Goal: Transaction & Acquisition: Purchase product/service

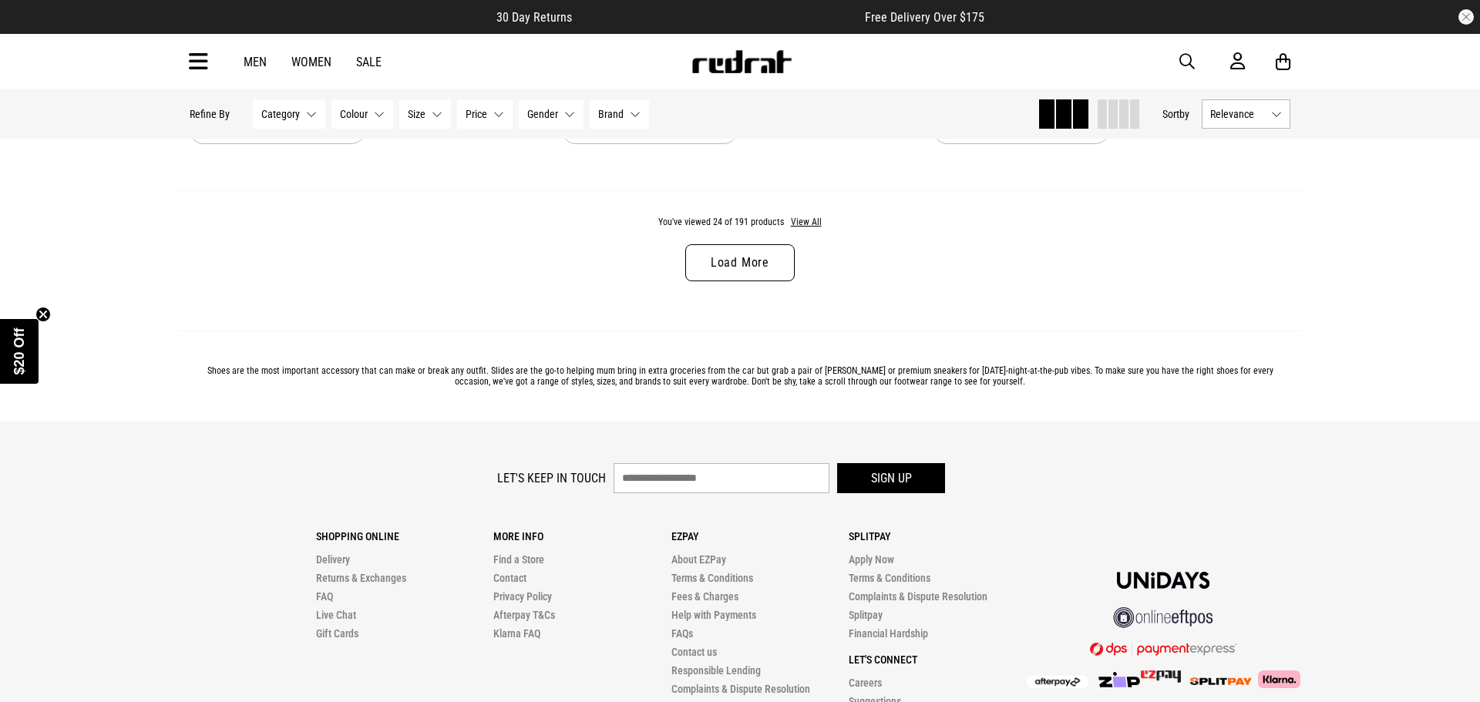
scroll to position [4971, 0]
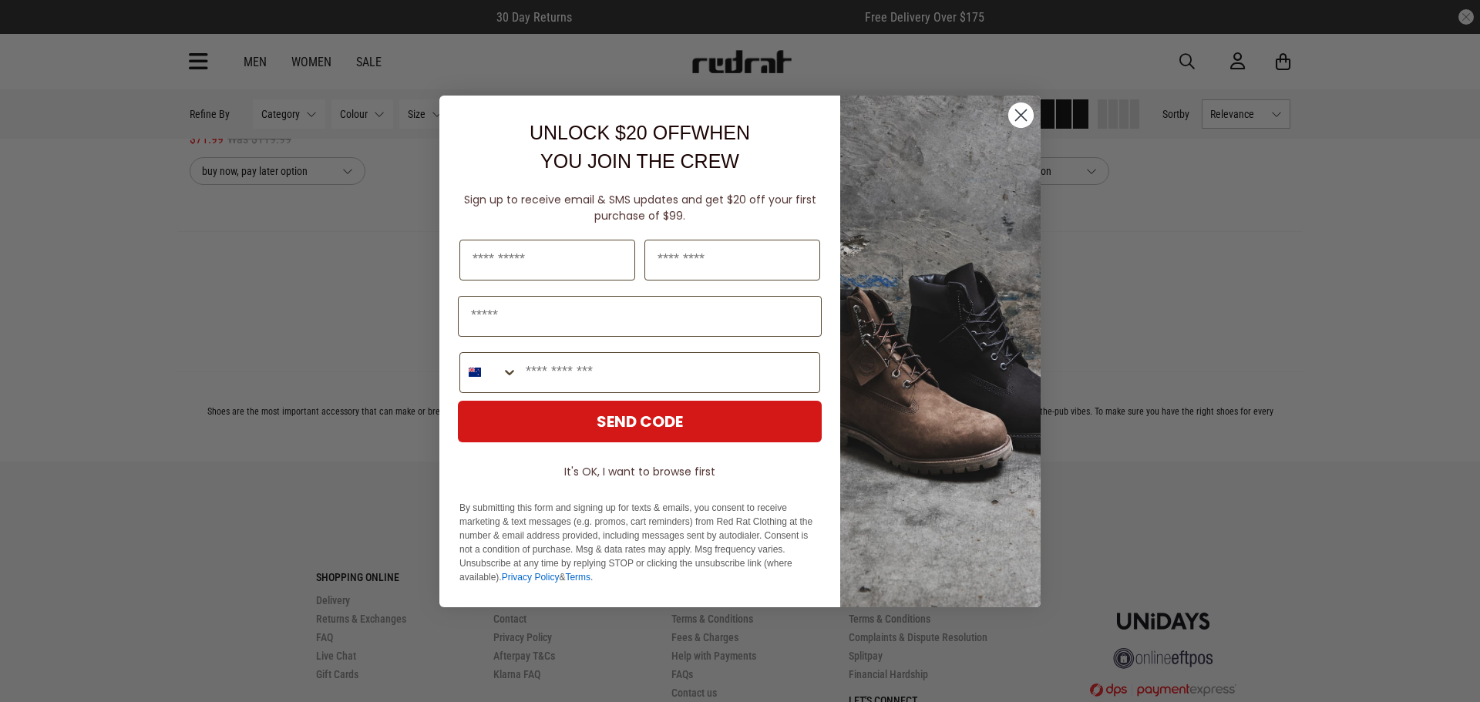
click at [1009, 123] on icon "Close dialog" at bounding box center [1020, 115] width 27 height 27
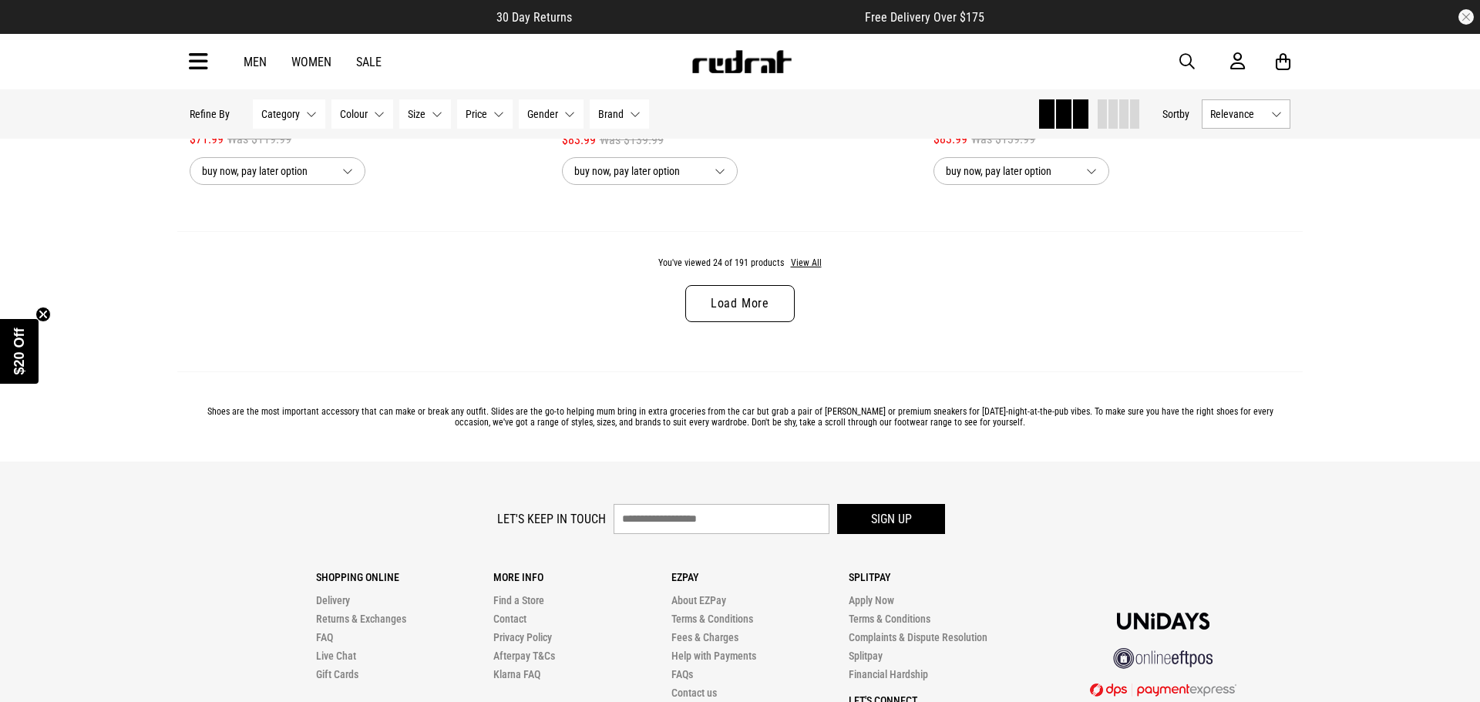
click at [762, 316] on link "Load More" at bounding box center [739, 303] width 109 height 37
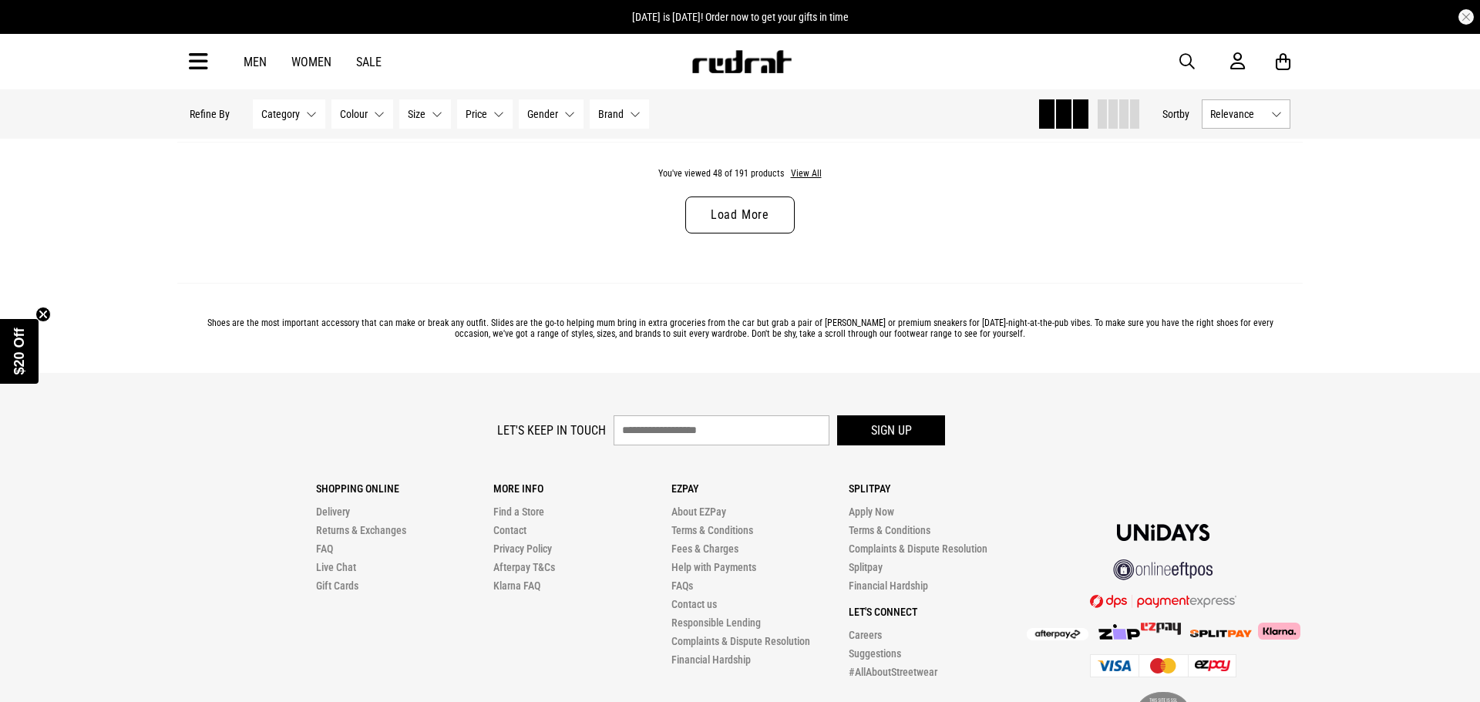
scroll to position [9989, 0]
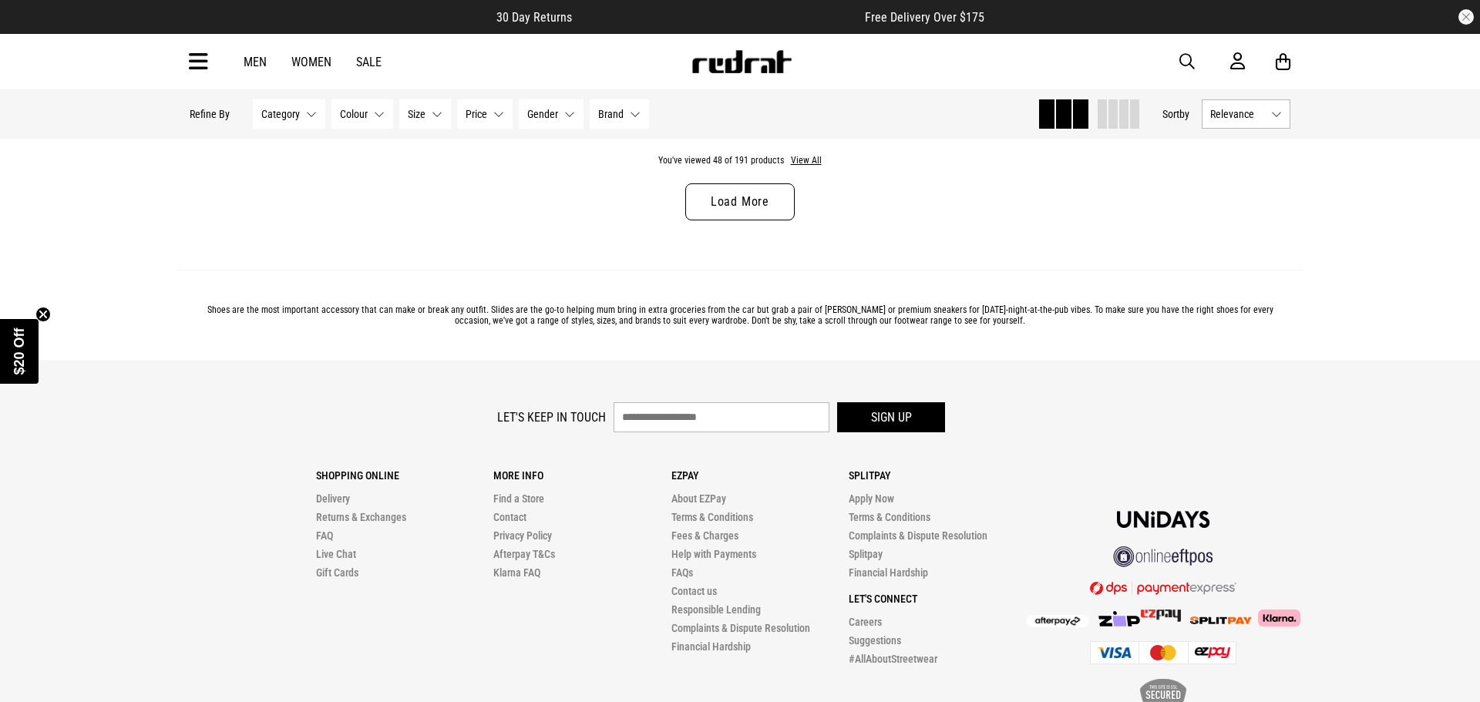
click at [736, 201] on link "Load More" at bounding box center [739, 201] width 109 height 37
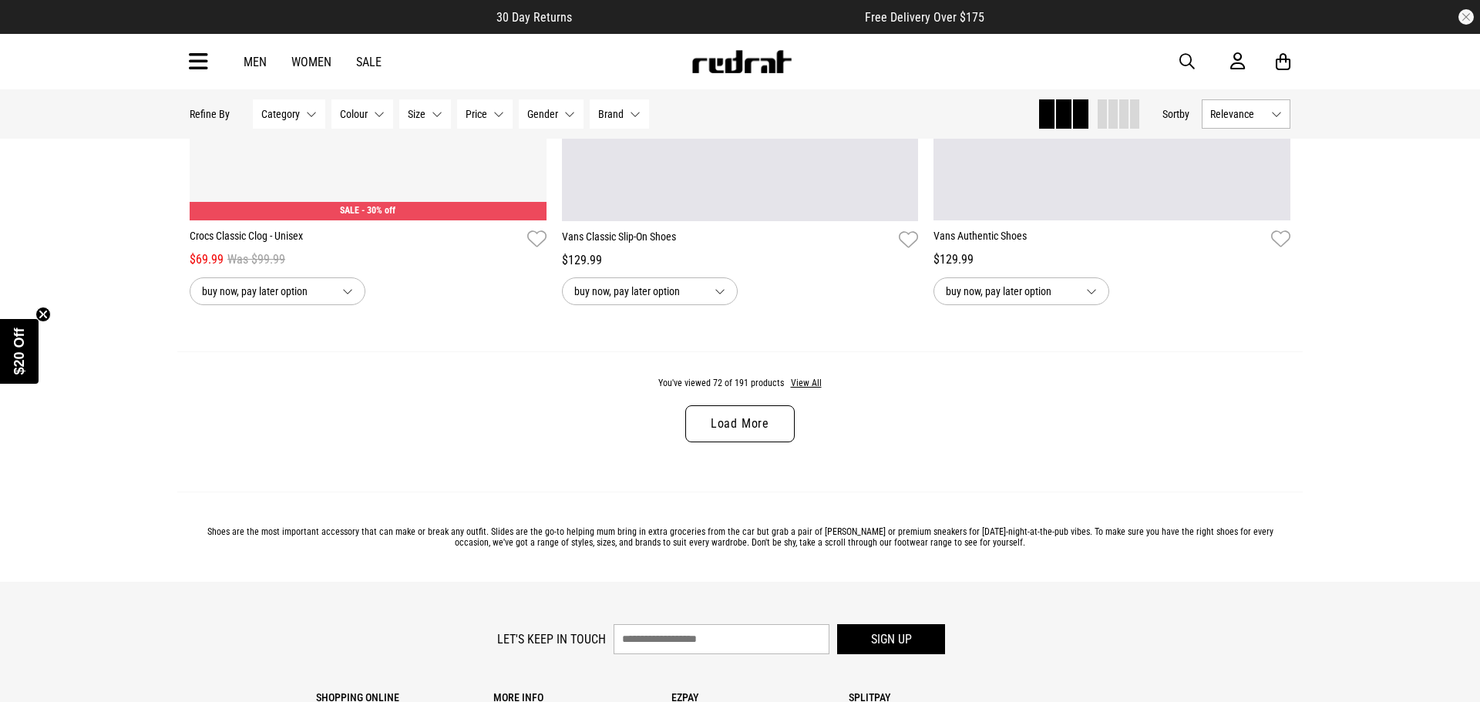
scroll to position [14693, 0]
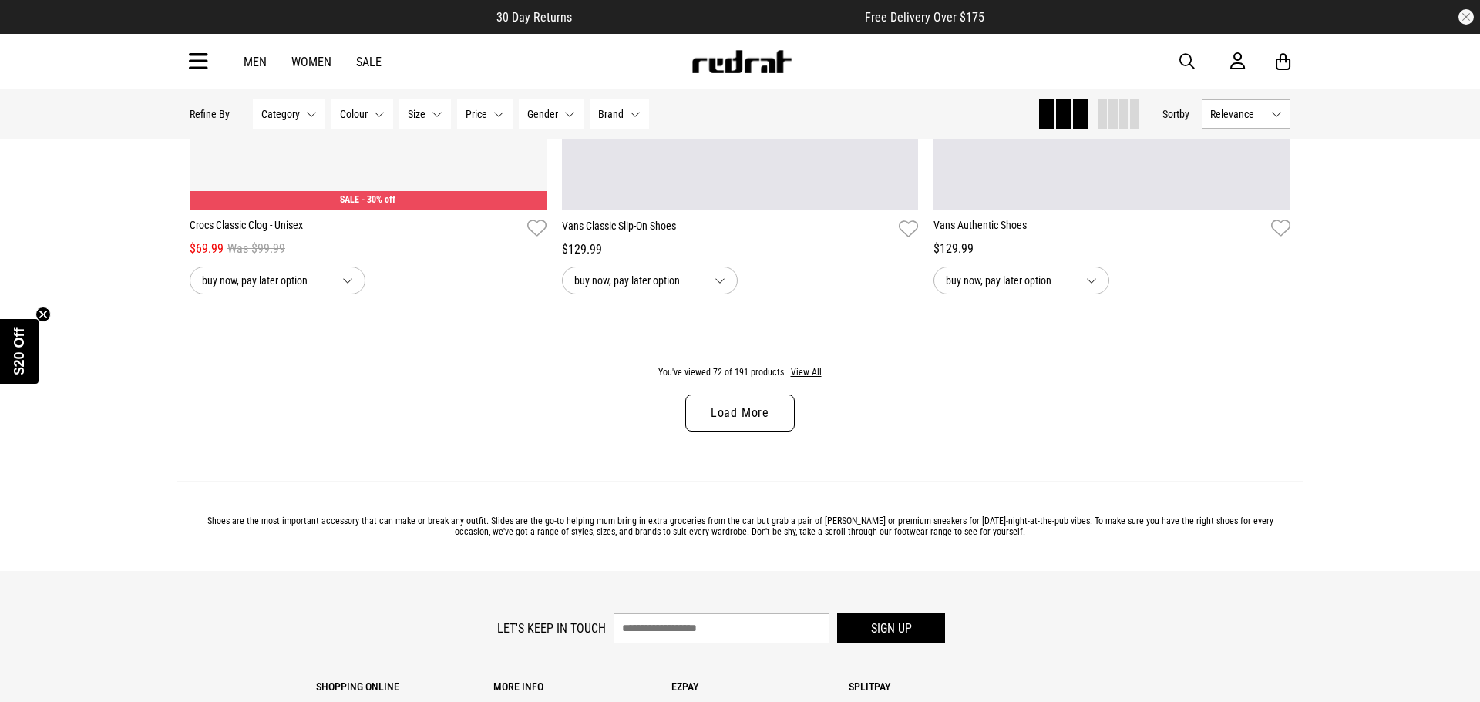
click at [756, 412] on link "Load More" at bounding box center [739, 413] width 109 height 37
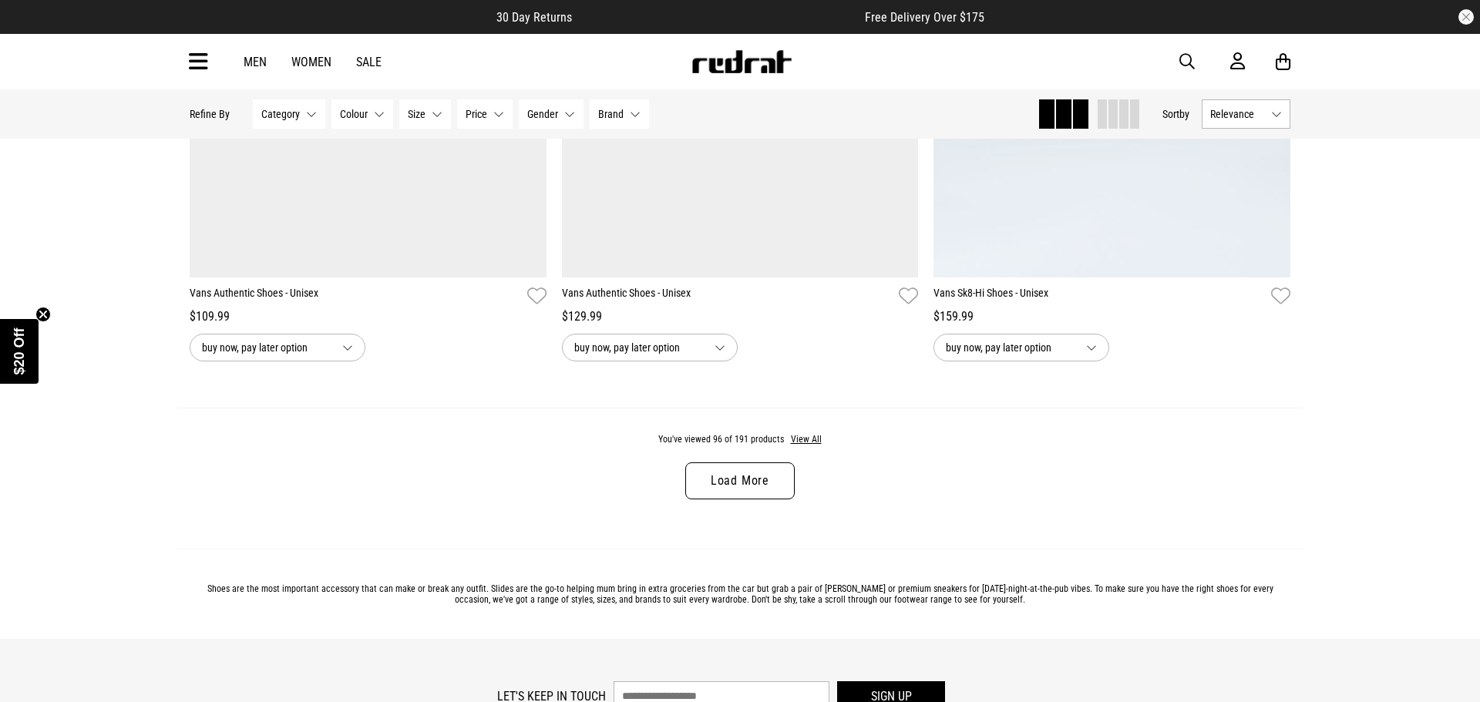
scroll to position [19603, 0]
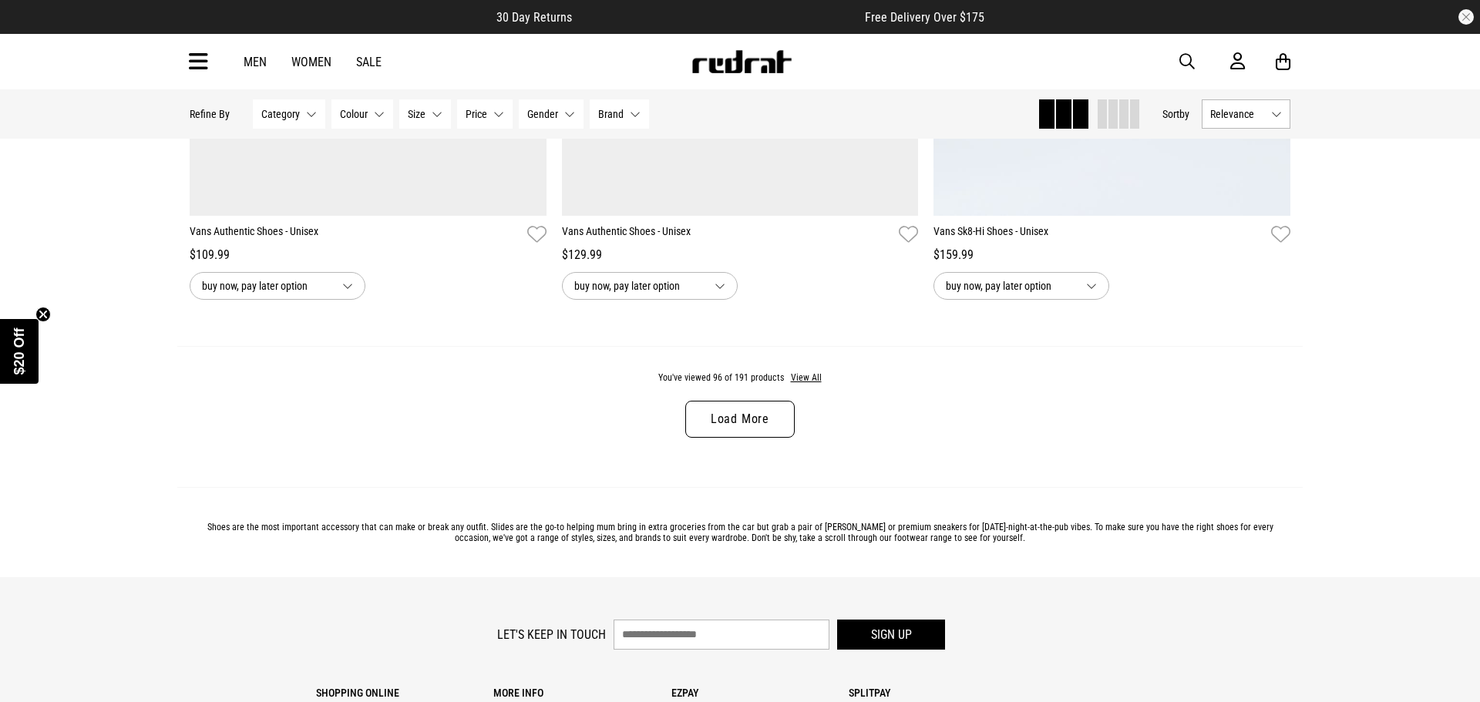
click at [756, 412] on link "Load More" at bounding box center [739, 419] width 109 height 37
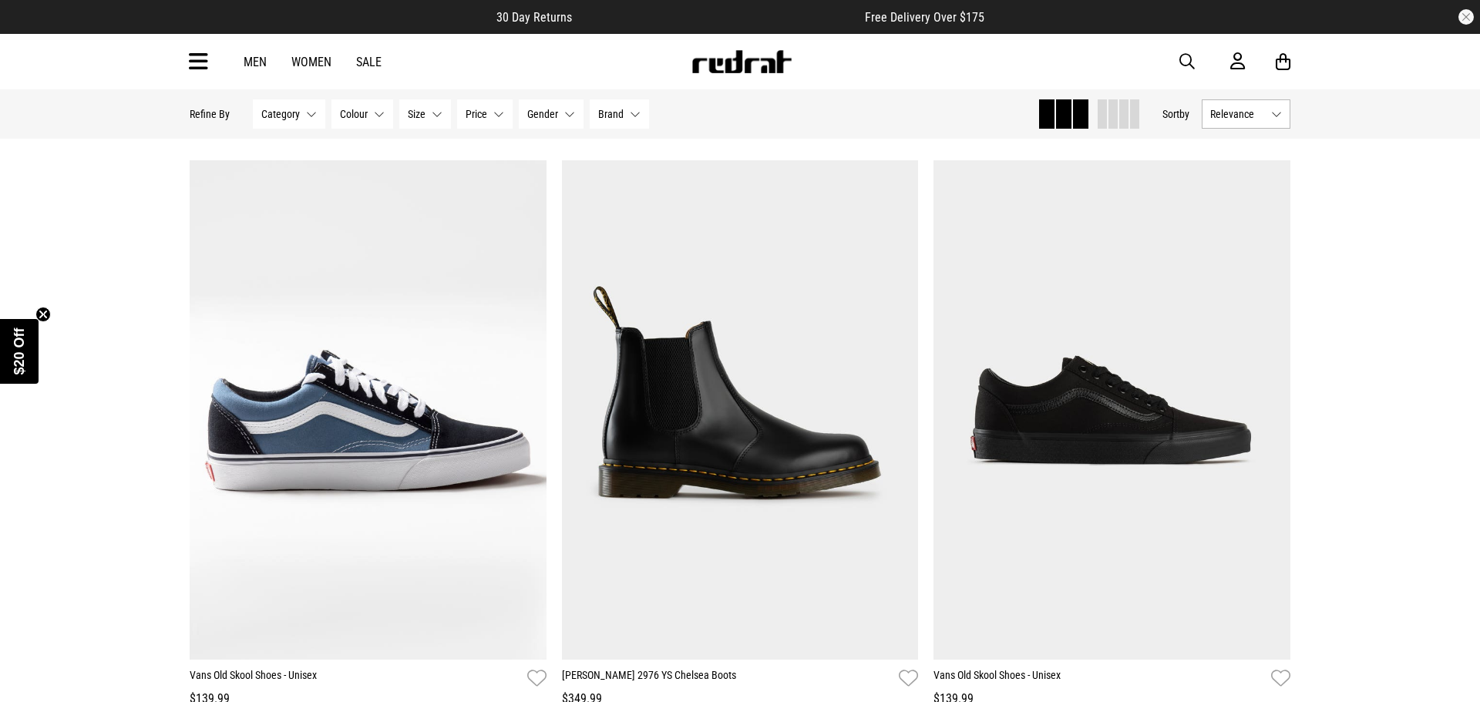
scroll to position [24075, 0]
